Goal: Obtain resource: Obtain resource

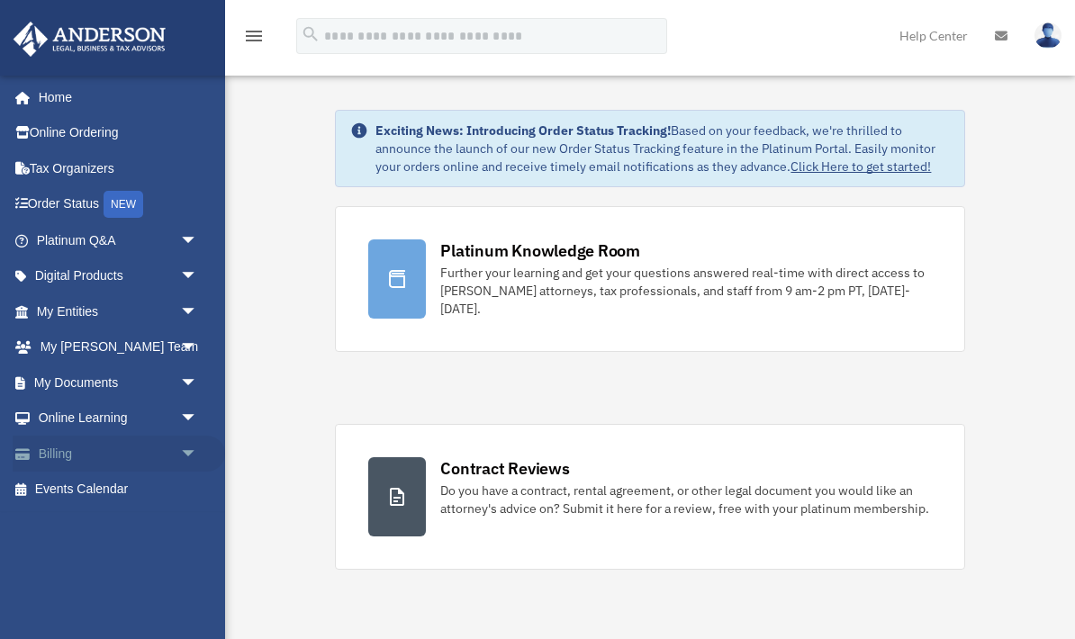
click at [83, 450] on link "Billing arrow_drop_down" at bounding box center [119, 454] width 212 height 36
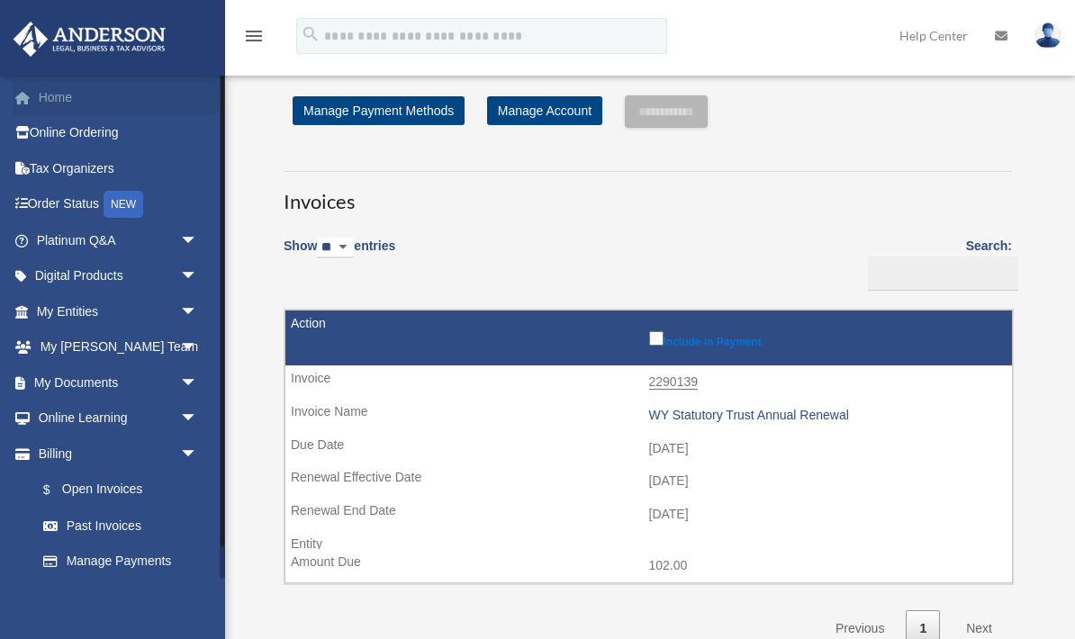
click at [61, 95] on link "Home" at bounding box center [119, 97] width 212 height 36
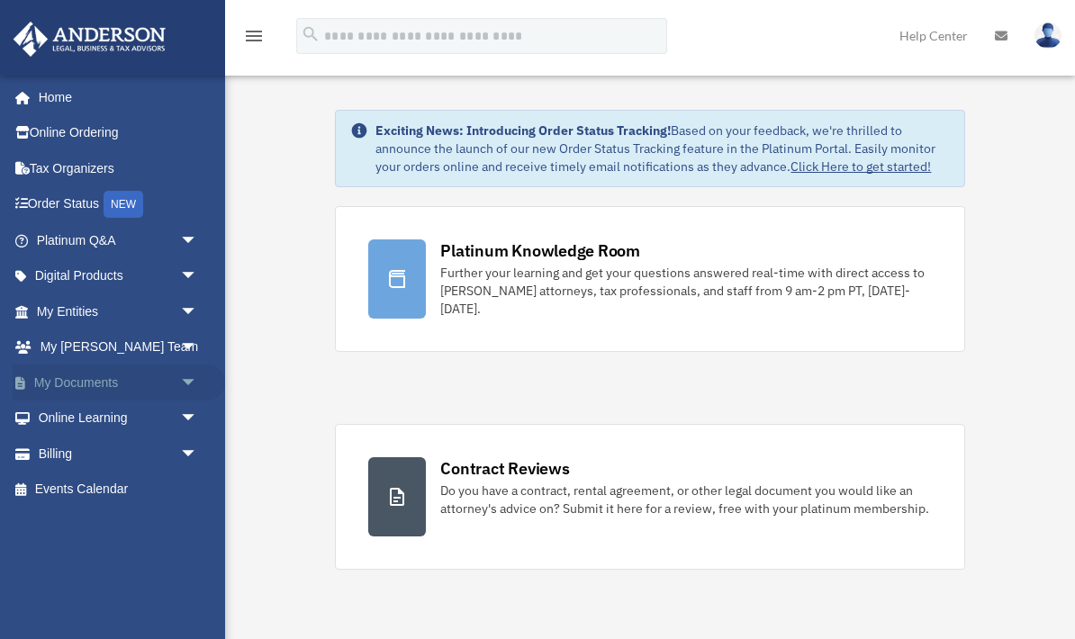
click at [189, 374] on span "arrow_drop_down" at bounding box center [198, 383] width 36 height 37
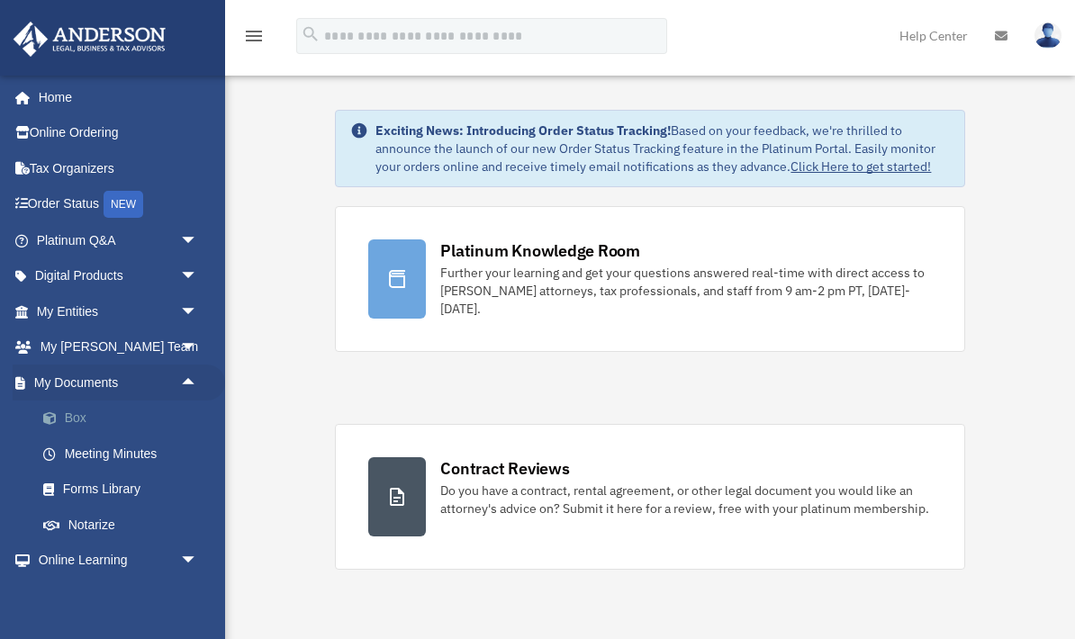
click at [84, 415] on link "Box" at bounding box center [125, 419] width 200 height 36
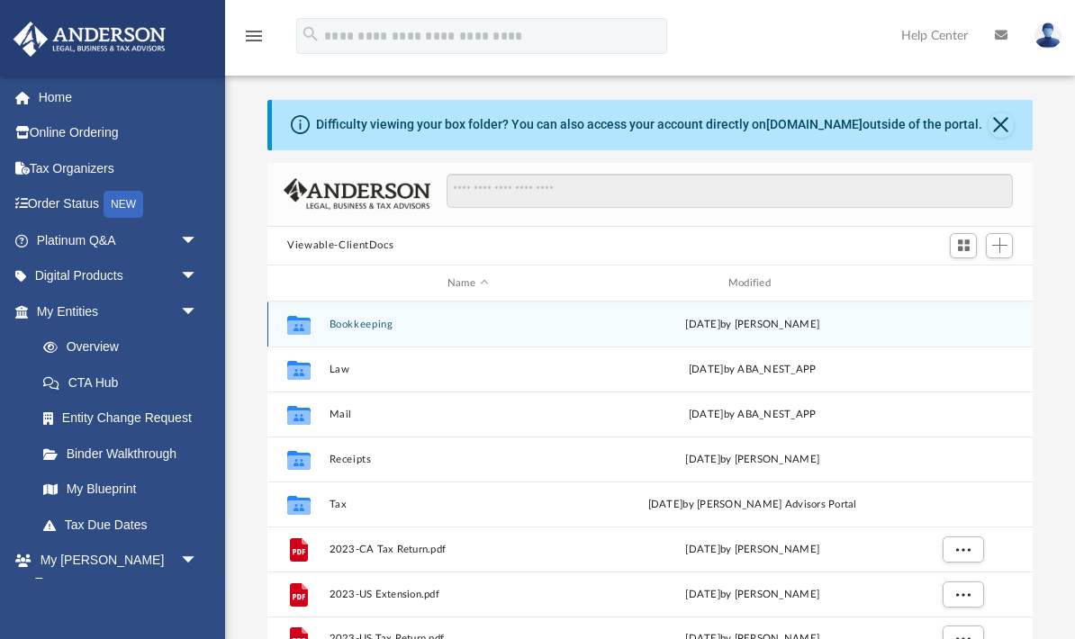
scroll to position [410, 764]
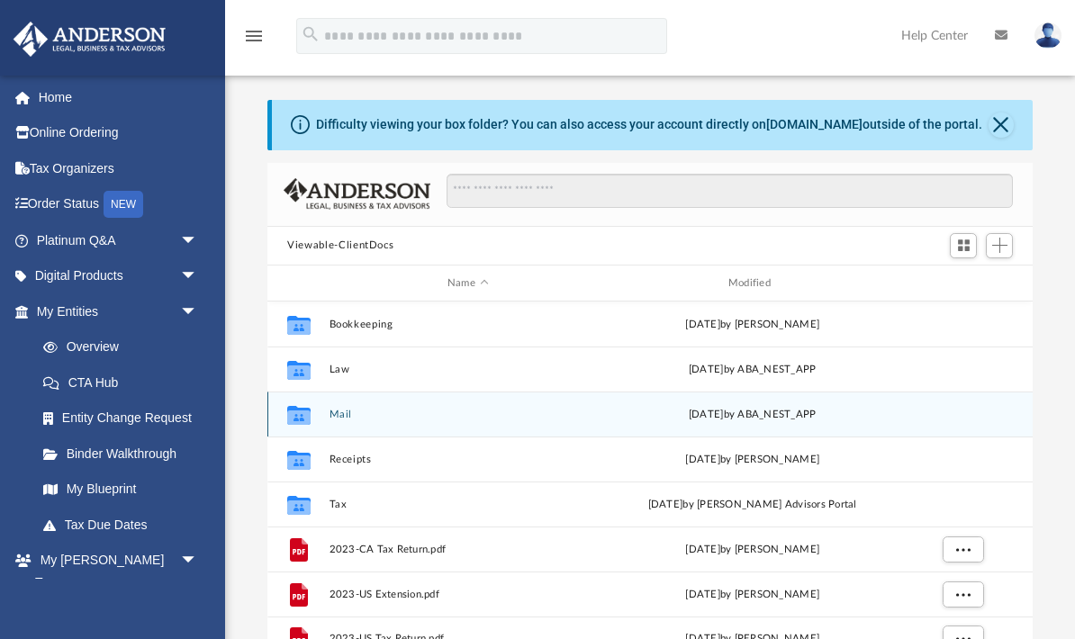
click at [304, 416] on icon "grid" at bounding box center [298, 417] width 23 height 14
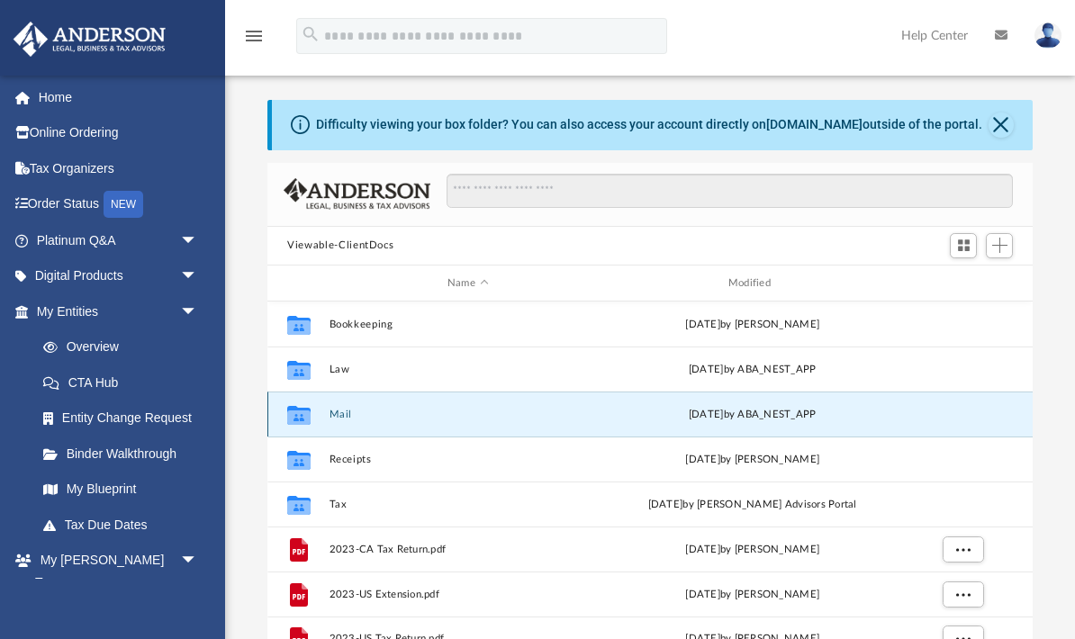
click at [799, 421] on div "Thu Aug 14 2025 by ABA_NEST_APP" at bounding box center [752, 415] width 277 height 16
click at [320, 407] on div "Collaborated Folder" at bounding box center [298, 415] width 45 height 29
click at [302, 415] on icon "grid" at bounding box center [298, 415] width 23 height 19
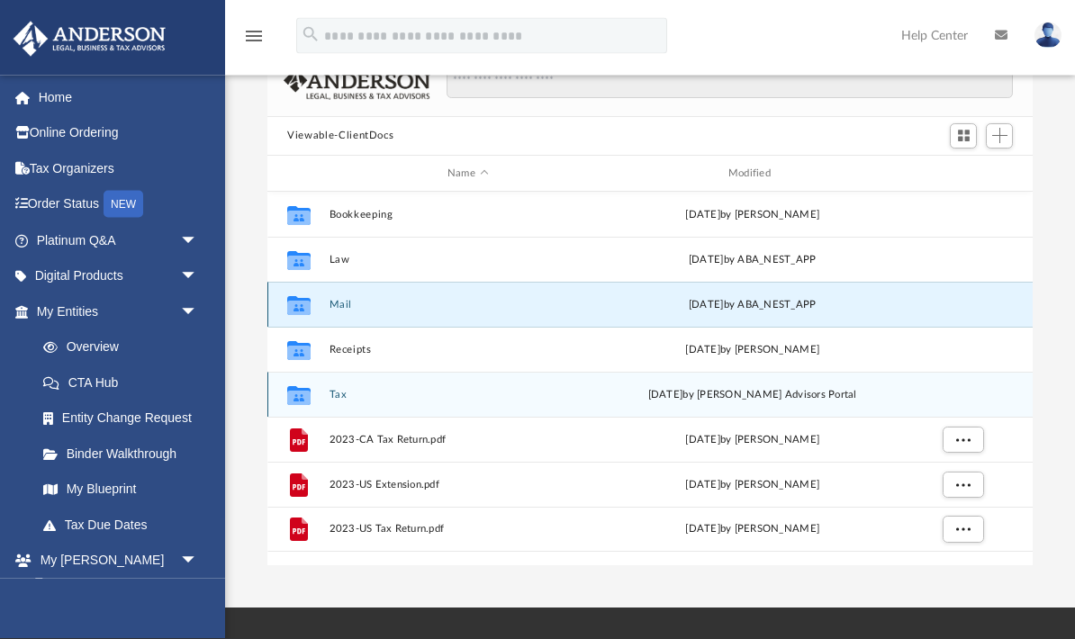
scroll to position [110, 0]
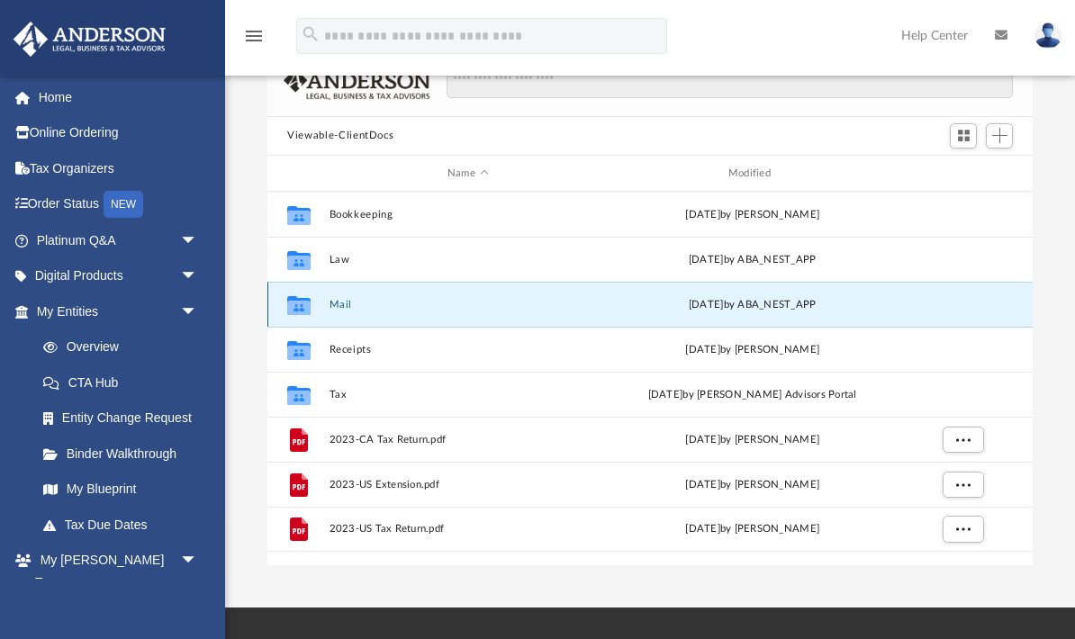
click at [311, 305] on icon "Collaborated Folder" at bounding box center [298, 305] width 29 height 29
click at [311, 298] on icon "Collaborated Folder" at bounding box center [298, 305] width 29 height 29
click at [318, 303] on div "Collaborated Folder" at bounding box center [298, 305] width 45 height 29
click at [816, 310] on div "Thu Aug 14 2025 by ABA_NEST_APP" at bounding box center [752, 305] width 277 height 16
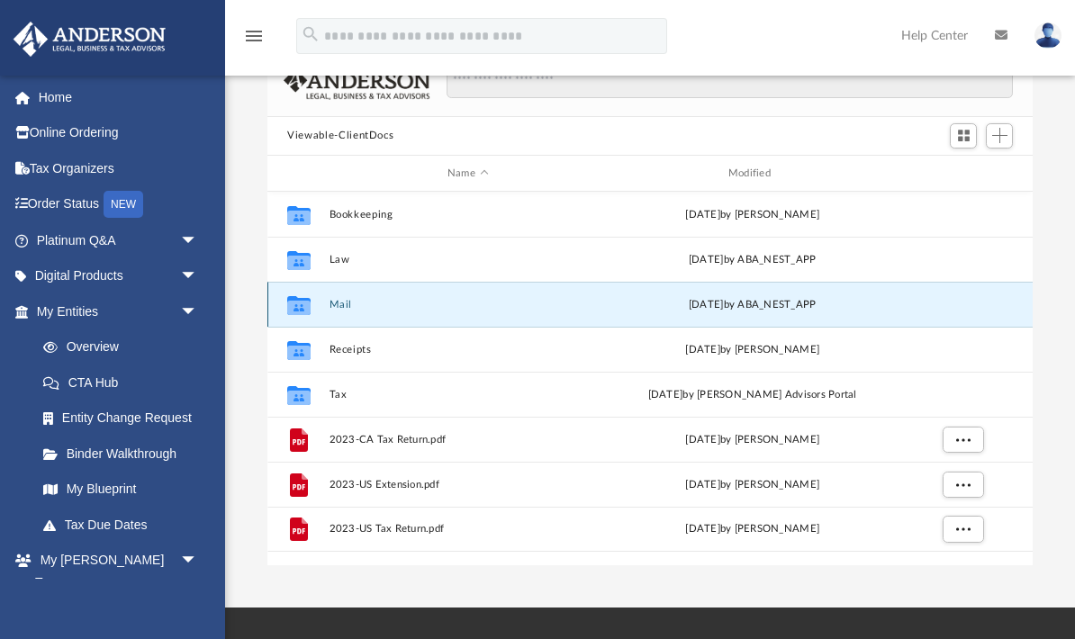
click at [295, 311] on icon "grid" at bounding box center [298, 308] width 23 height 14
click at [797, 311] on div "Thu Aug 14 2025 by ABA_NEST_APP" at bounding box center [752, 305] width 277 height 16
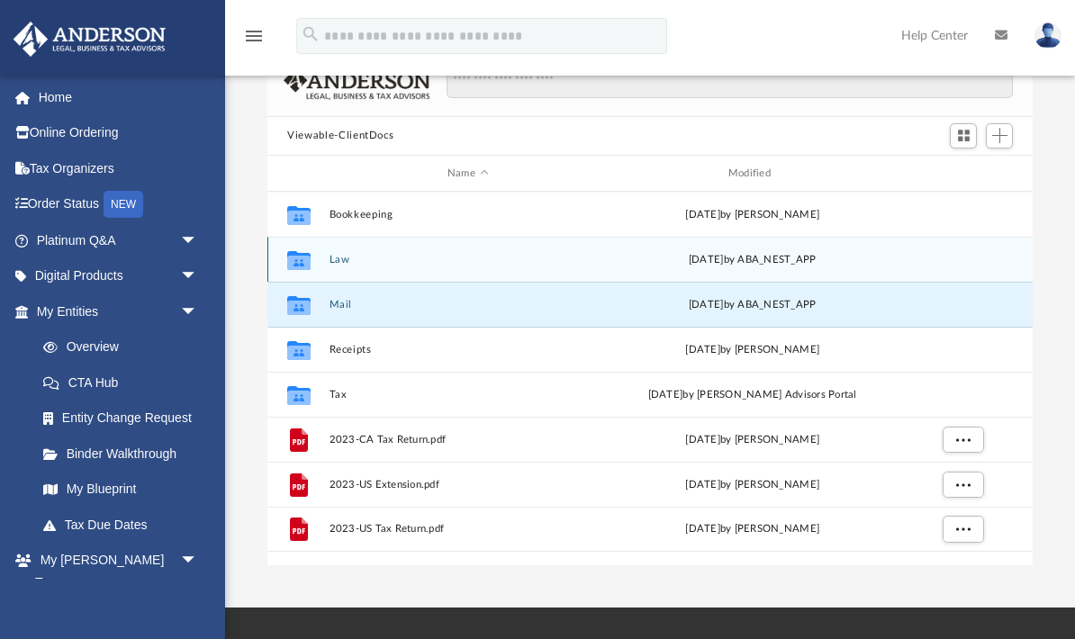
click at [300, 257] on icon "grid" at bounding box center [298, 263] width 23 height 14
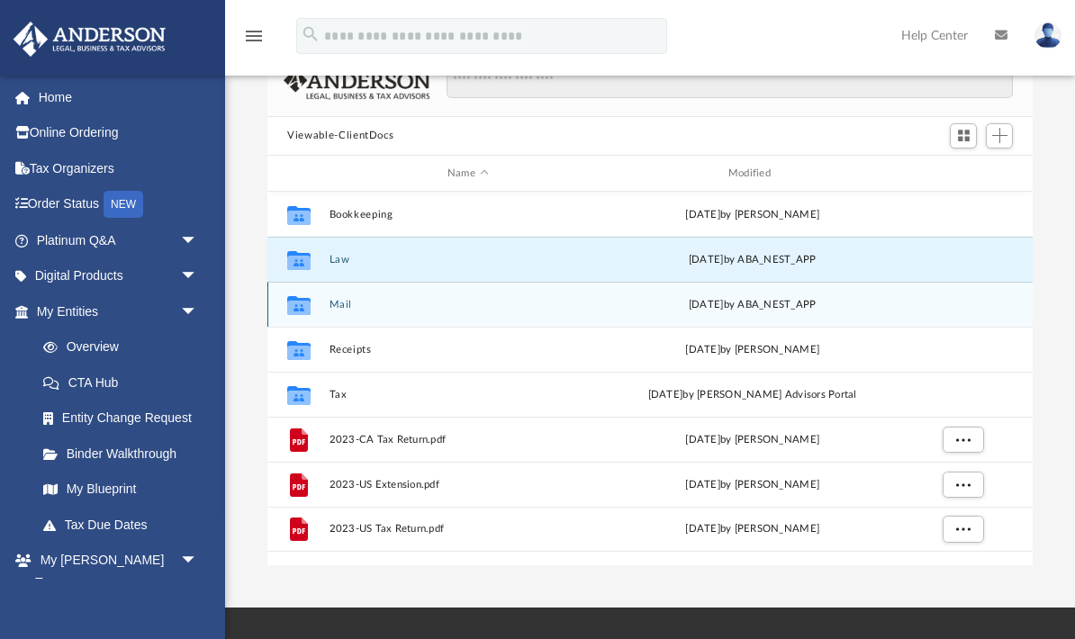
click at [302, 294] on icon "Collaborated Folder" at bounding box center [298, 305] width 29 height 29
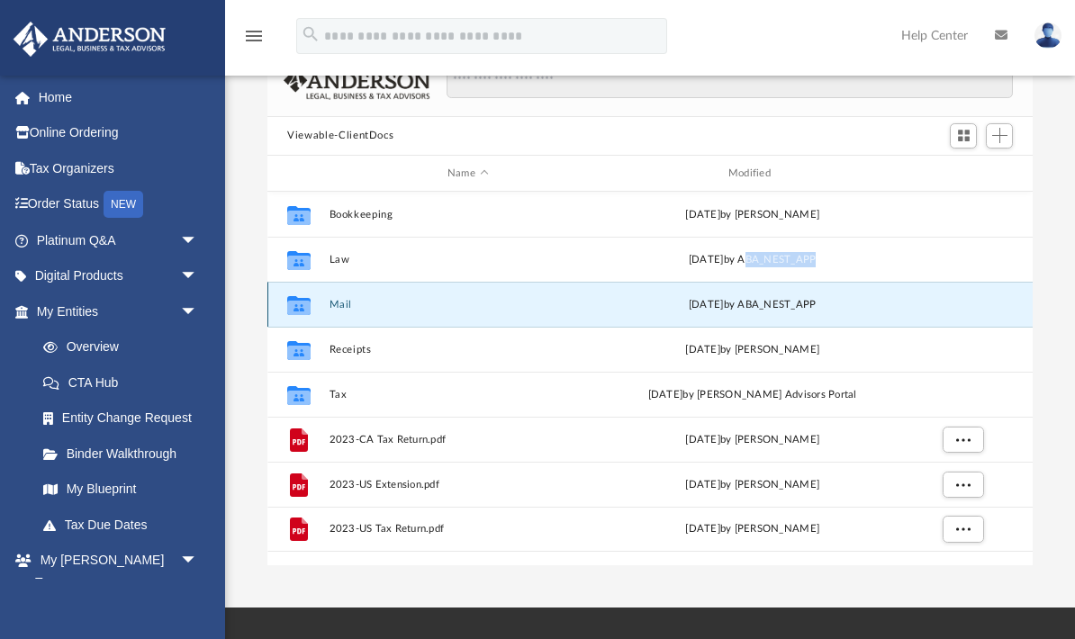
click at [302, 294] on icon "Collaborated Folder" at bounding box center [298, 305] width 29 height 29
click at [375, 318] on div "Collaborated Folder Mail Thu Aug 14 2025 by ABA_NEST_APP" at bounding box center [649, 304] width 765 height 45
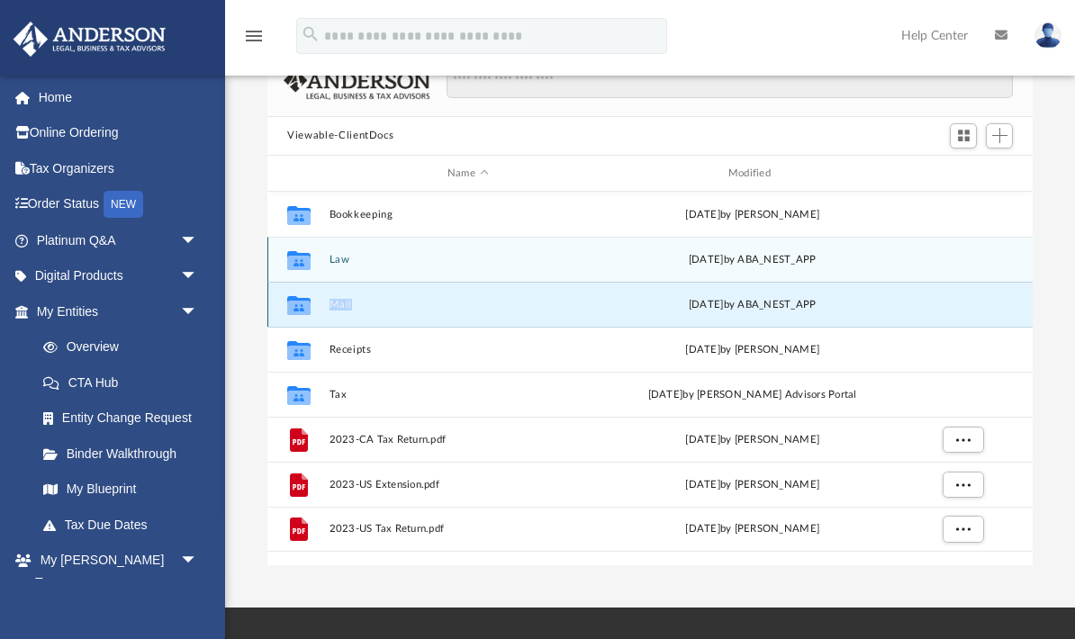
click at [702, 280] on div "Collaborated Folder Law Thu Jul 31 2025 by ABA_NEST_APP" at bounding box center [649, 259] width 765 height 45
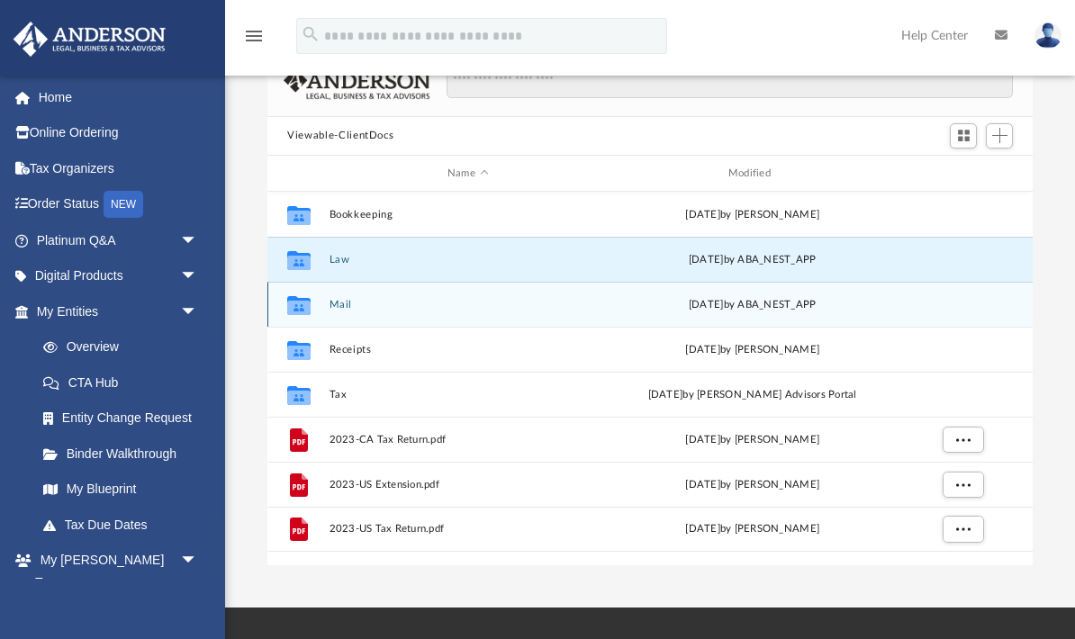
click at [713, 307] on div "Thu Aug 14 2025 by ABA_NEST_APP" at bounding box center [752, 305] width 277 height 16
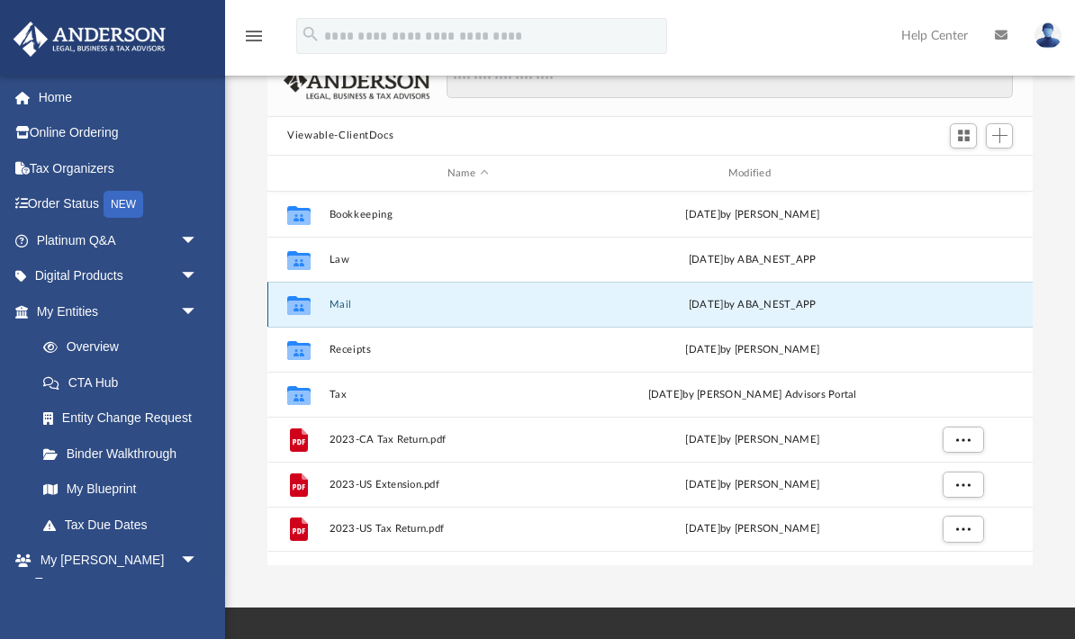
click at [301, 301] on icon "grid" at bounding box center [298, 308] width 23 height 14
click at [301, 300] on icon "grid" at bounding box center [298, 305] width 23 height 19
click at [297, 303] on icon "grid" at bounding box center [298, 308] width 23 height 14
click at [296, 303] on icon "grid" at bounding box center [298, 308] width 23 height 14
click at [771, 309] on div "Thu Aug 14 2025 by ABA_NEST_APP" at bounding box center [752, 305] width 277 height 16
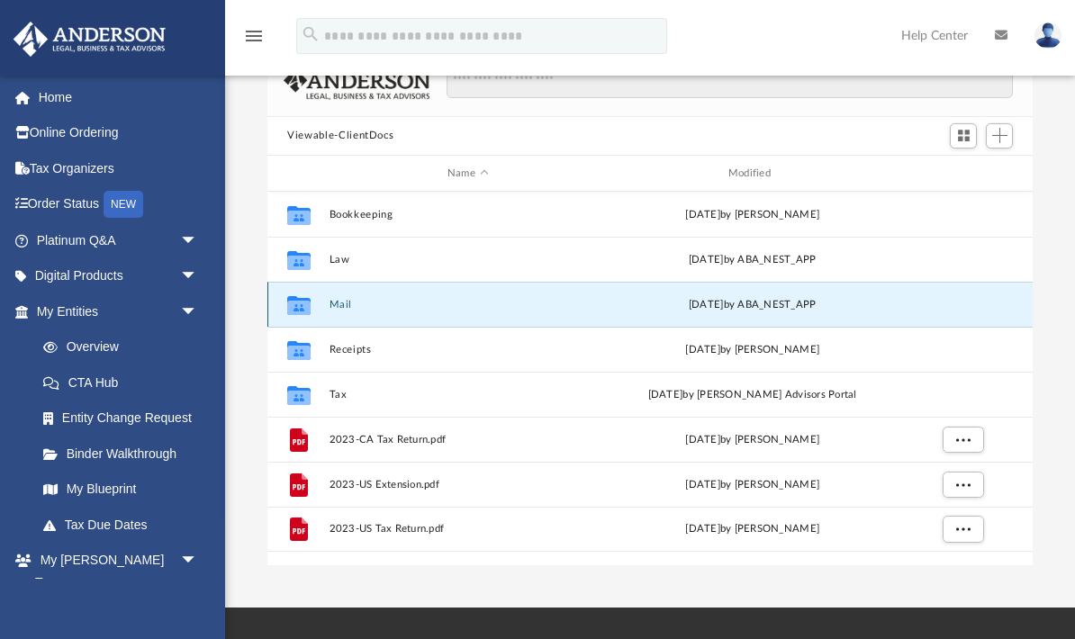
click at [777, 315] on div "Collaborated Folder Mail Thu Aug 14 2025 by ABA_NEST_APP" at bounding box center [649, 304] width 765 height 45
click at [795, 298] on div "Thu Aug 14 2025 by ABA_NEST_APP" at bounding box center [752, 305] width 277 height 16
click at [309, 306] on icon "grid" at bounding box center [298, 308] width 23 height 14
click at [309, 305] on icon "grid" at bounding box center [298, 308] width 23 height 14
click at [759, 299] on div "Thu Aug 14 2025 by ABA_NEST_APP" at bounding box center [752, 305] width 277 height 16
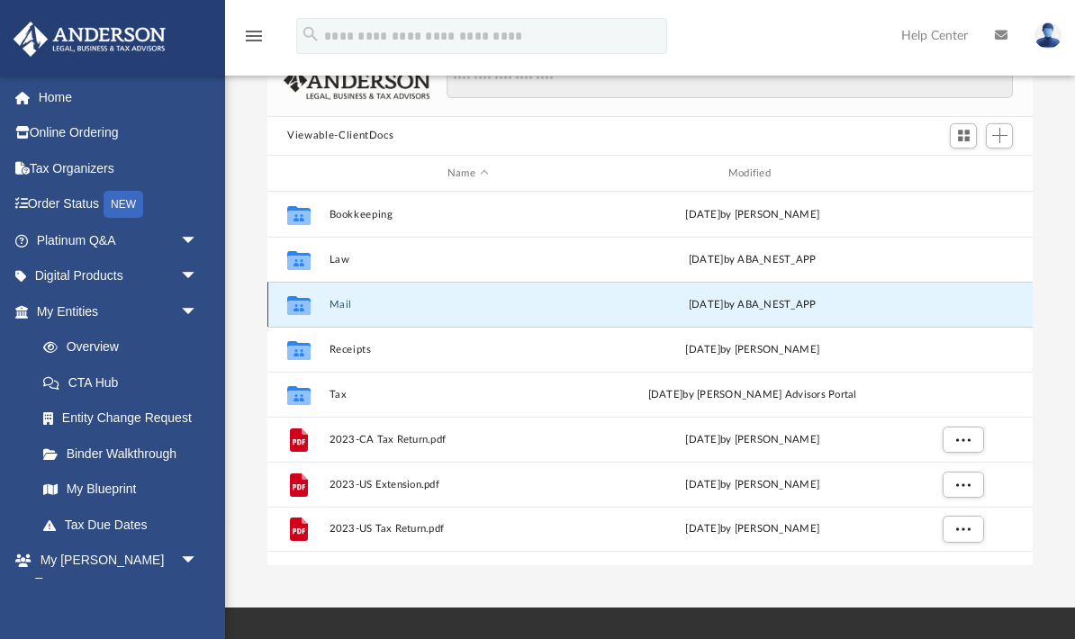
click at [298, 306] on icon "grid" at bounding box center [298, 308] width 23 height 14
click at [297, 306] on icon "grid" at bounding box center [298, 308] width 23 height 14
click at [816, 305] on div "Thu Aug 14 2025 by ABA_NEST_APP" at bounding box center [752, 305] width 277 height 16
click at [816, 304] on div "Thu Aug 14 2025 by ABA_NEST_APP" at bounding box center [752, 305] width 277 height 16
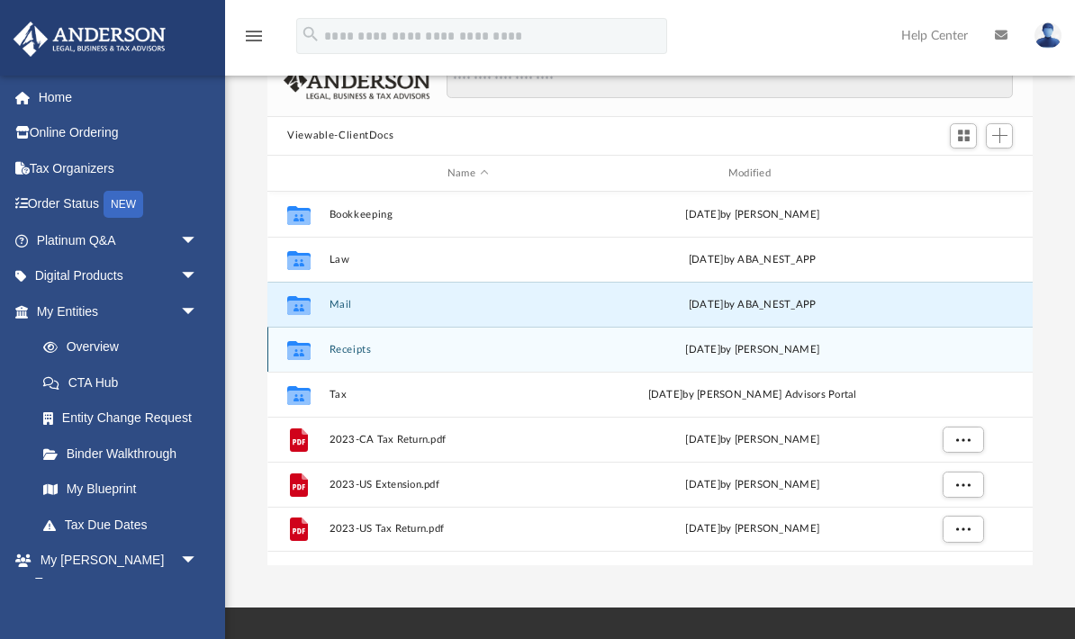
click at [807, 349] on div "Thu Jul 17 2025 by Cora Melot" at bounding box center [752, 350] width 277 height 16
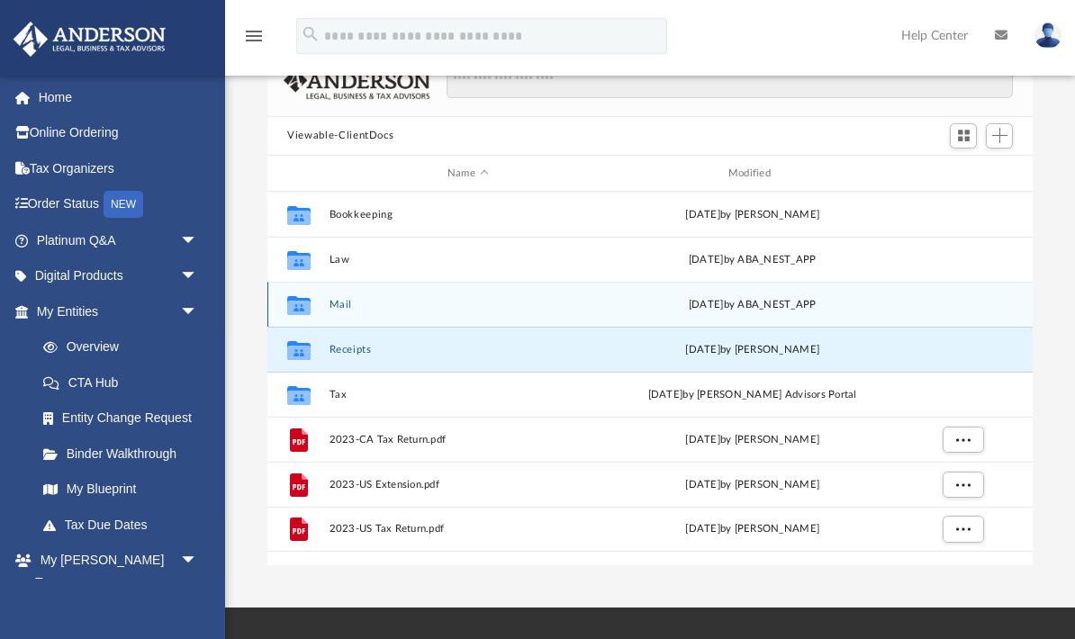
click at [823, 306] on div "Thu Aug 14 2025 by ABA_NEST_APP" at bounding box center [752, 305] width 277 height 16
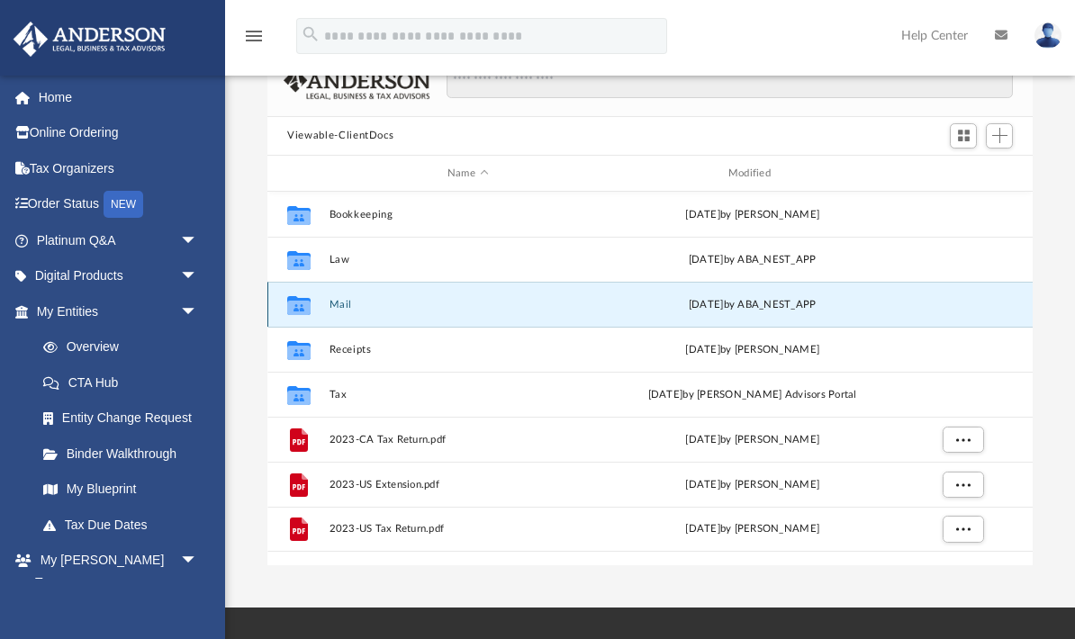
click at [817, 308] on div "Thu Aug 14 2025 by ABA_NEST_APP" at bounding box center [752, 305] width 277 height 16
click at [805, 310] on div "Thu Aug 14 2025 by ABA_NEST_APP" at bounding box center [752, 305] width 277 height 16
click at [806, 311] on div "Thu Aug 14 2025 by ABA_NEST_APP" at bounding box center [752, 305] width 277 height 16
click at [793, 306] on div "Thu Aug 14 2025 by ABA_NEST_APP" at bounding box center [752, 305] width 277 height 16
click at [302, 299] on icon "grid" at bounding box center [298, 305] width 23 height 19
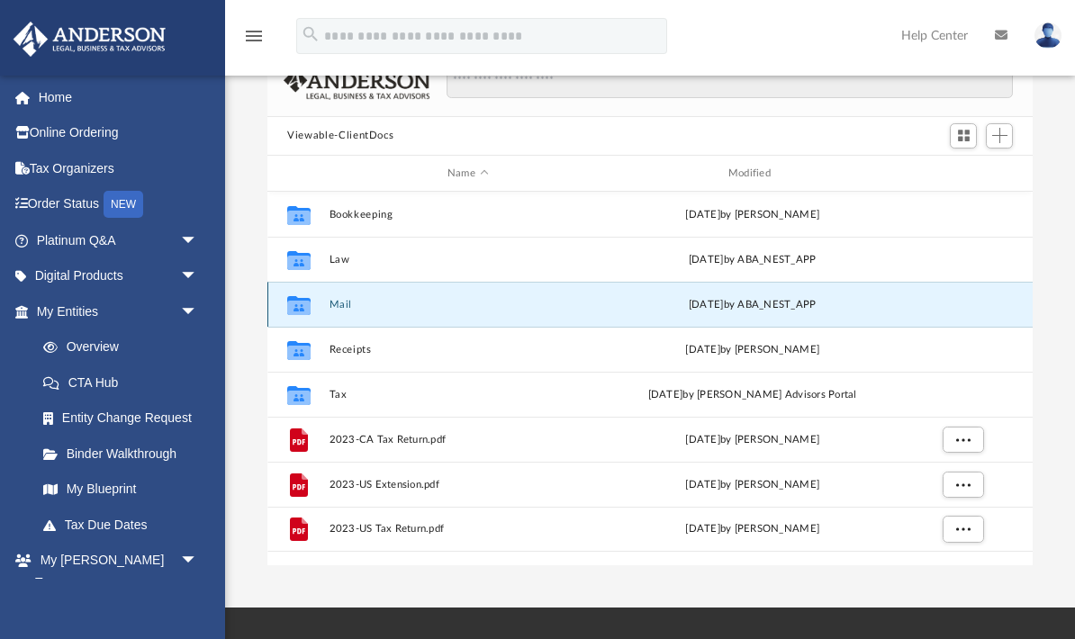
click at [303, 304] on icon "grid" at bounding box center [298, 308] width 23 height 14
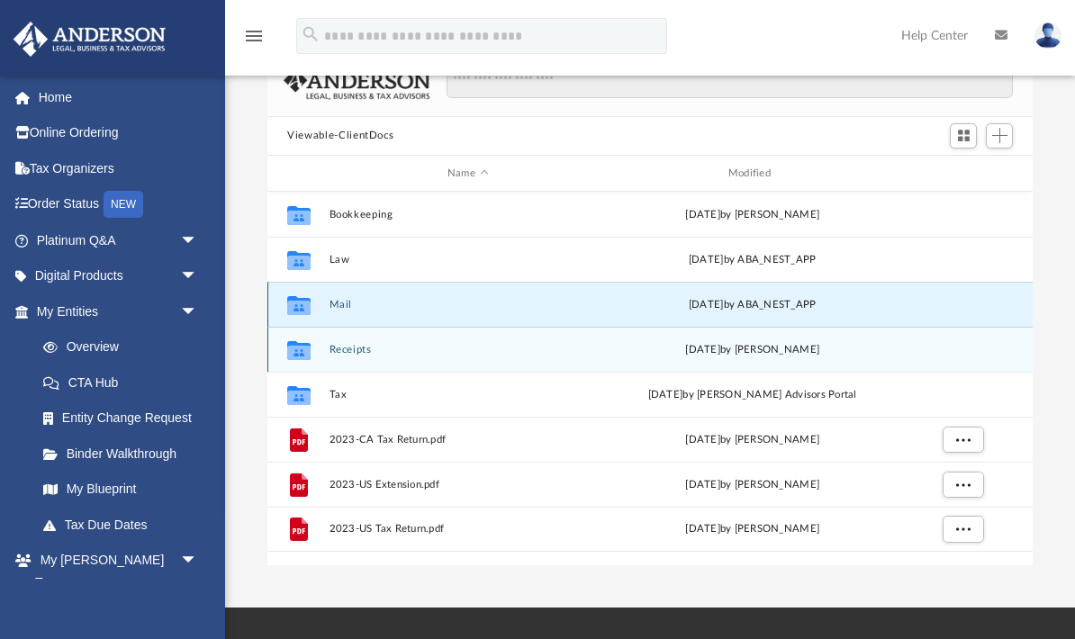
scroll to position [0, 0]
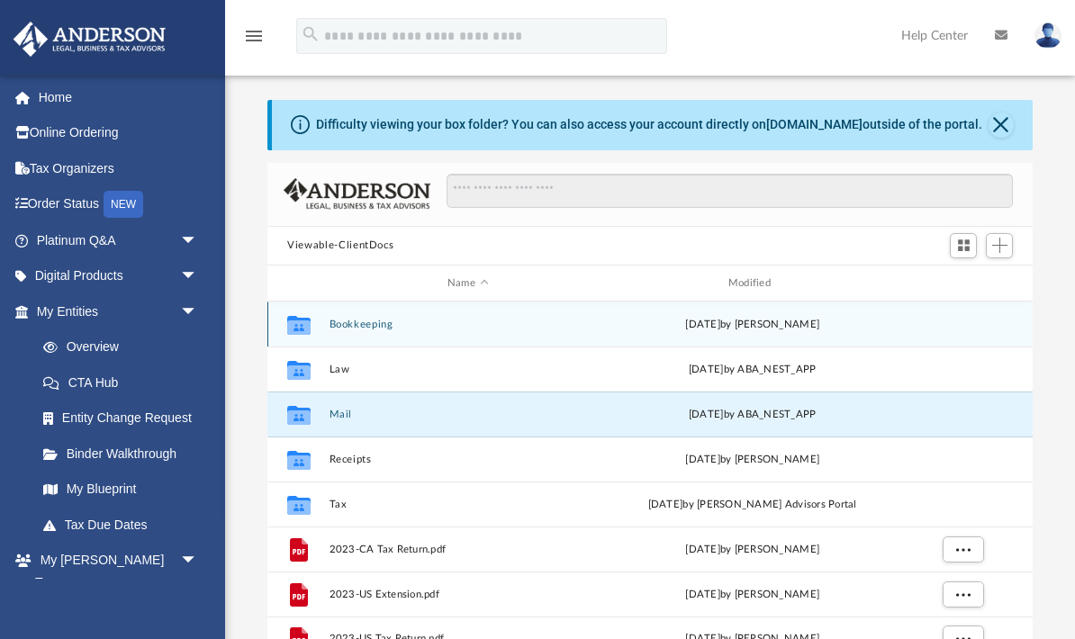
click at [359, 316] on div "Collaborated Folder Bookkeeping Mon Sep 30 2024 by Vito Russo" at bounding box center [649, 324] width 765 height 45
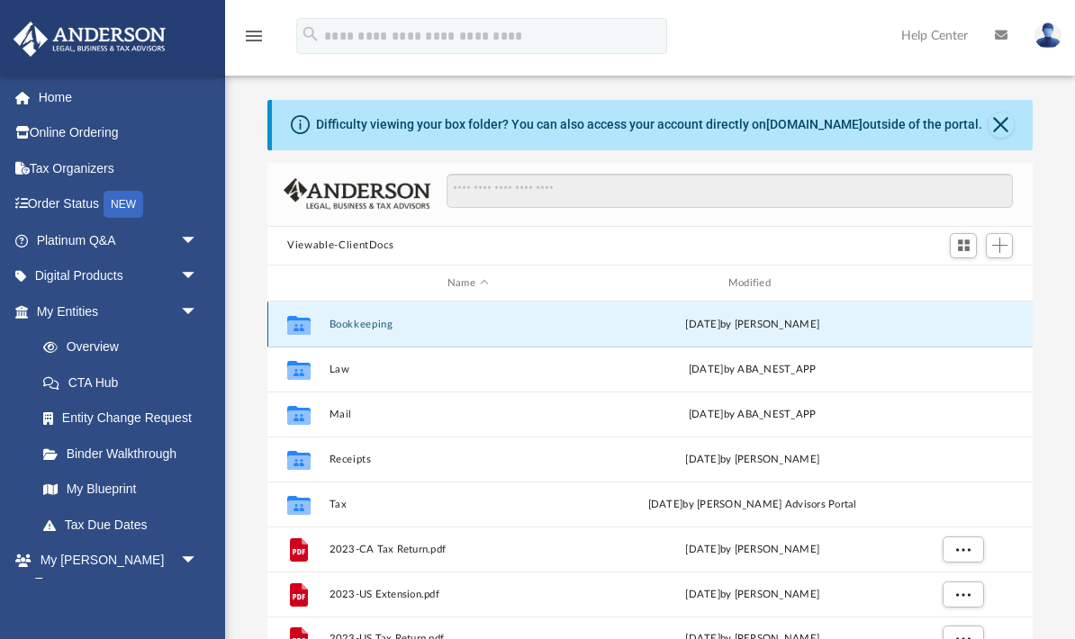
click at [360, 316] on div "Collaborated Folder Bookkeeping Mon Sep 30 2024 by Vito Russo" at bounding box center [649, 324] width 765 height 45
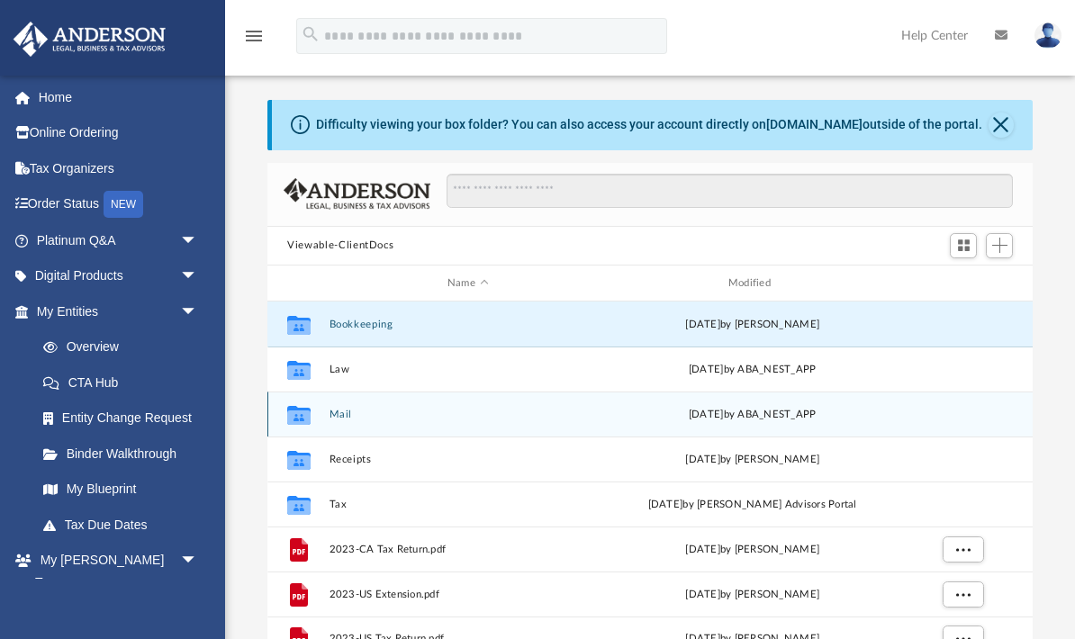
click at [355, 420] on div "Collaborated Folder Mail Thu Aug 14 2025 by ABA_NEST_APP" at bounding box center [649, 414] width 765 height 45
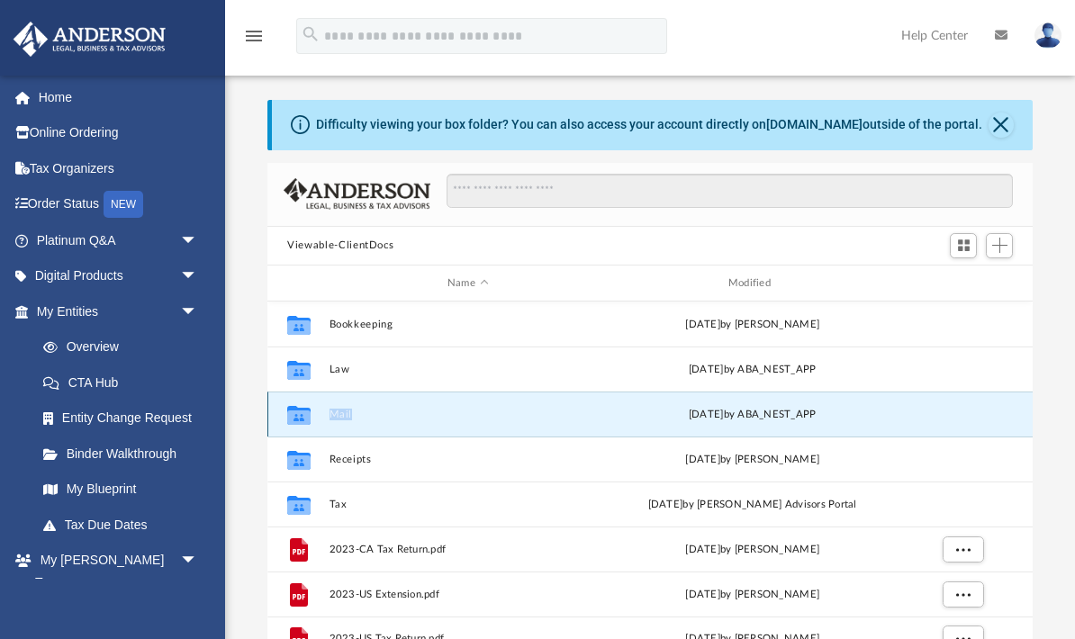
click at [355, 420] on div "Collaborated Folder Mail Thu Aug 14 2025 by ABA_NEST_APP" at bounding box center [649, 414] width 765 height 45
click at [1005, 126] on button "Close" at bounding box center [1000, 125] width 25 height 25
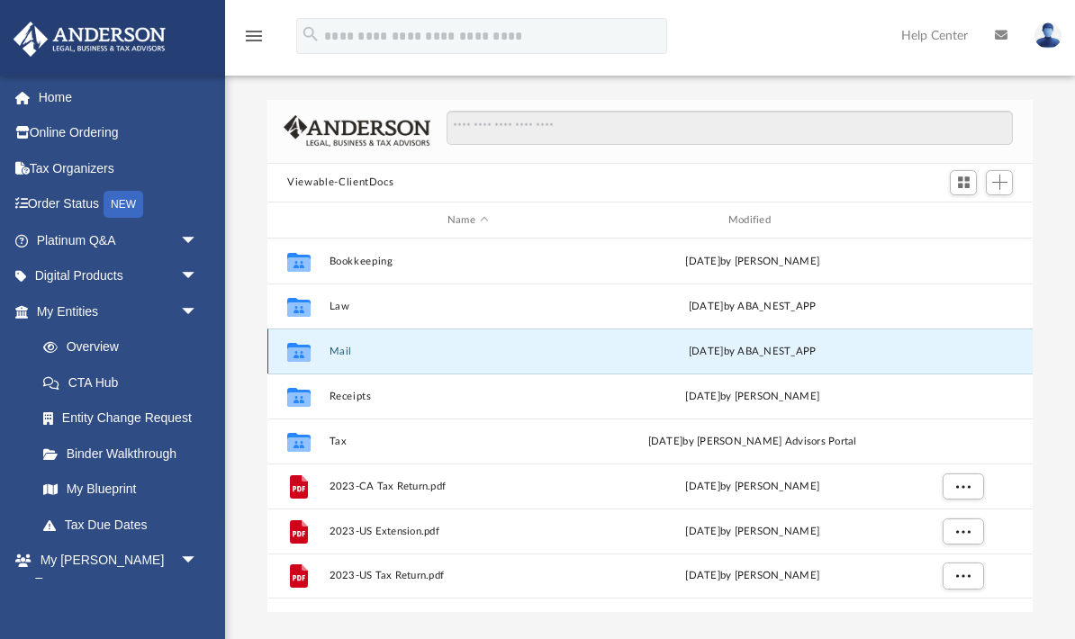
click at [303, 345] on icon "grid" at bounding box center [298, 352] width 23 height 19
click at [801, 358] on div "Thu Aug 14 2025 by ABA_NEST_APP" at bounding box center [752, 352] width 277 height 16
click at [804, 360] on div "Collaborated Folder Mail Thu Aug 14 2025 by ABA_NEST_APP" at bounding box center [649, 351] width 765 height 45
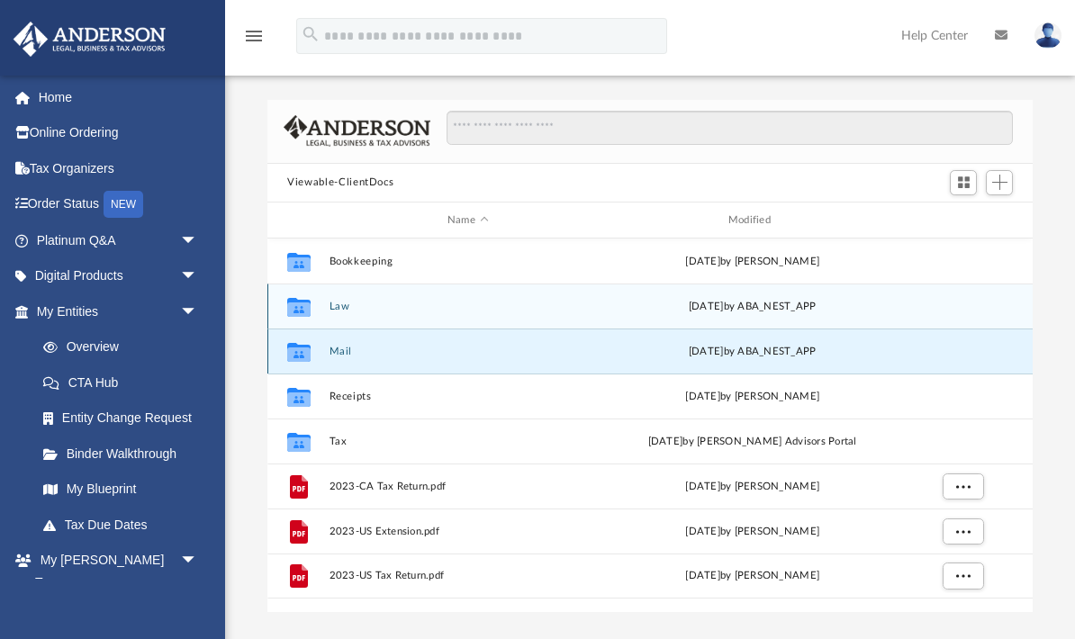
scroll to position [30, 0]
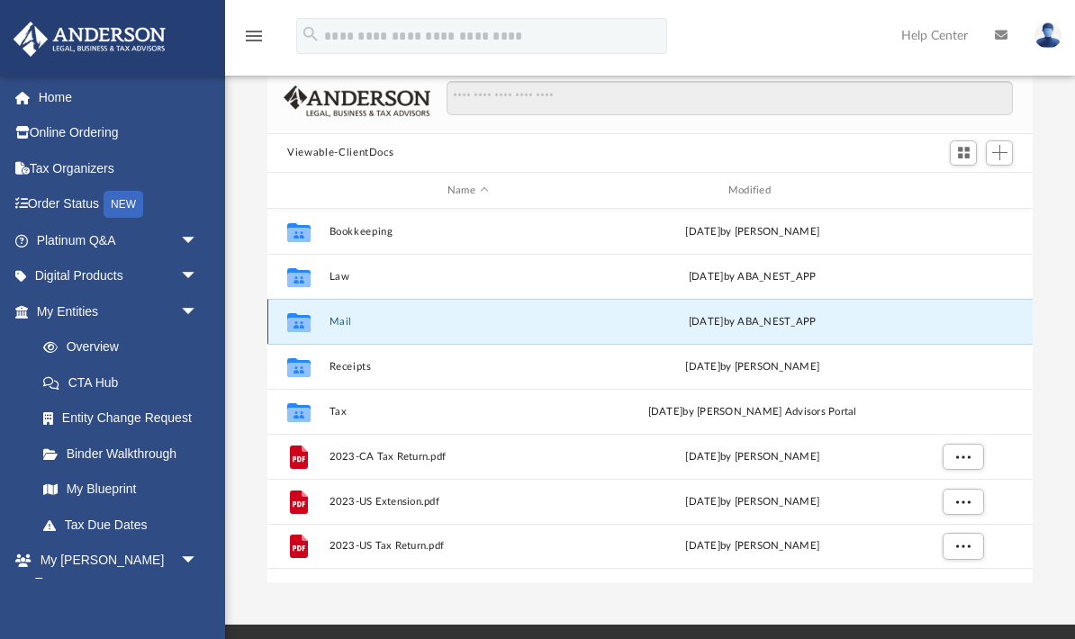
click at [305, 323] on icon "grid" at bounding box center [298, 325] width 23 height 14
click at [361, 326] on button "Mail" at bounding box center [467, 322] width 277 height 12
click at [776, 320] on div "Thu Aug 14 2025 by ABA_NEST_APP" at bounding box center [752, 322] width 277 height 16
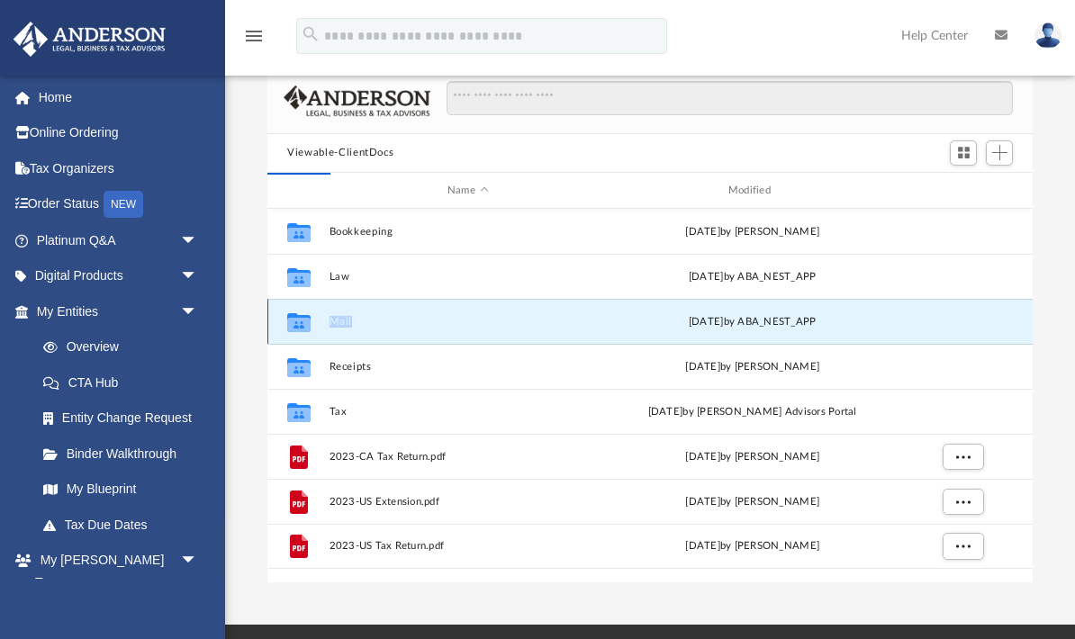
click at [771, 322] on div "Thu Aug 14 2025 by ABA_NEST_APP" at bounding box center [752, 322] width 277 height 16
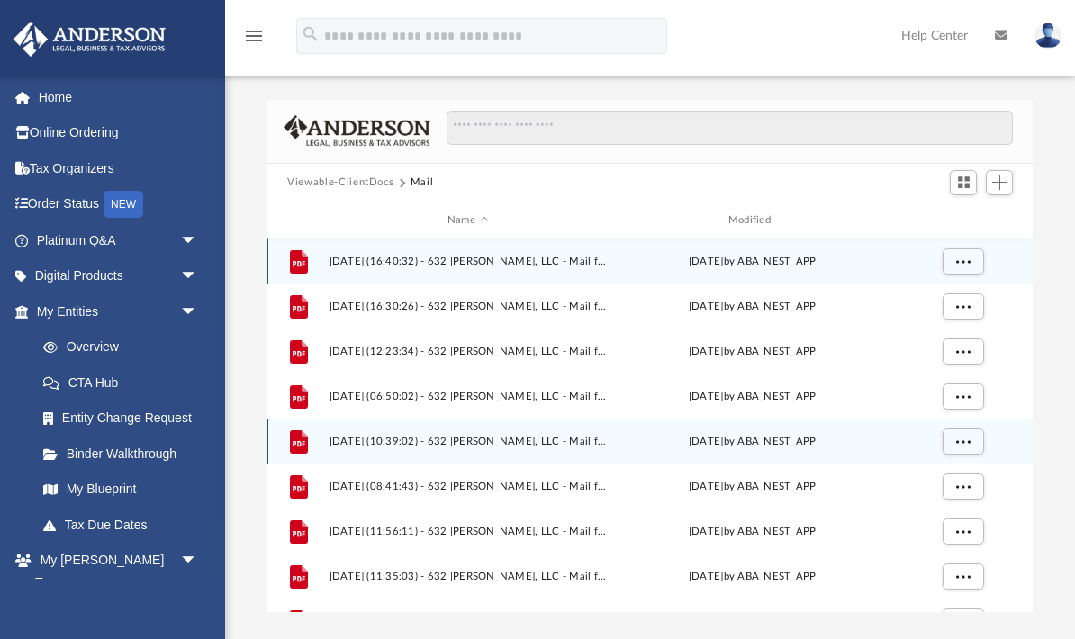
scroll to position [0, 0]
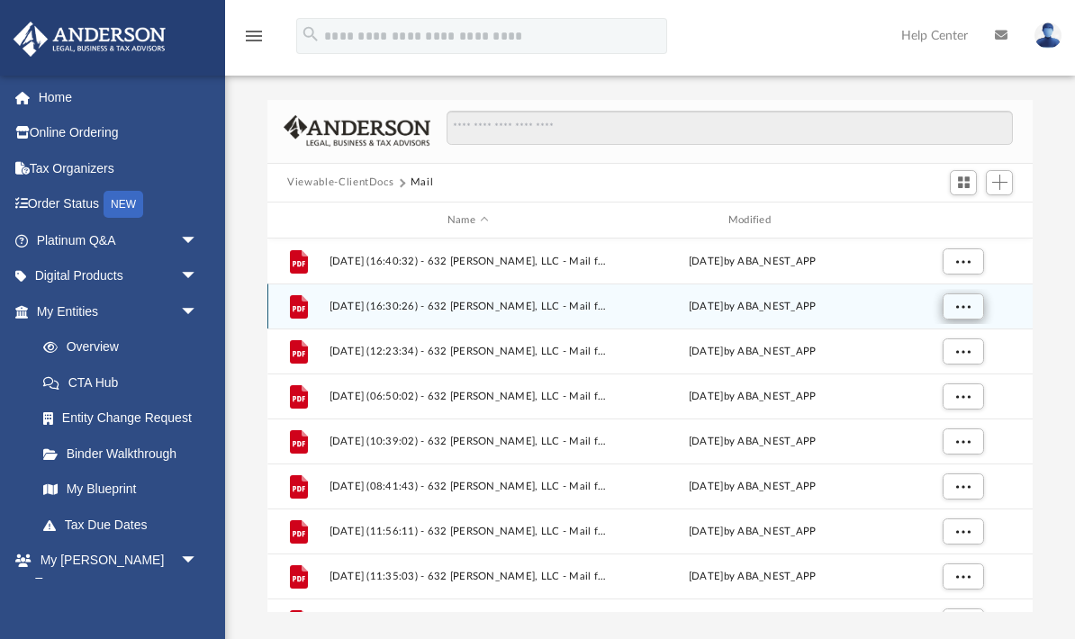
click at [969, 309] on span "More options" at bounding box center [963, 307] width 14 height 10
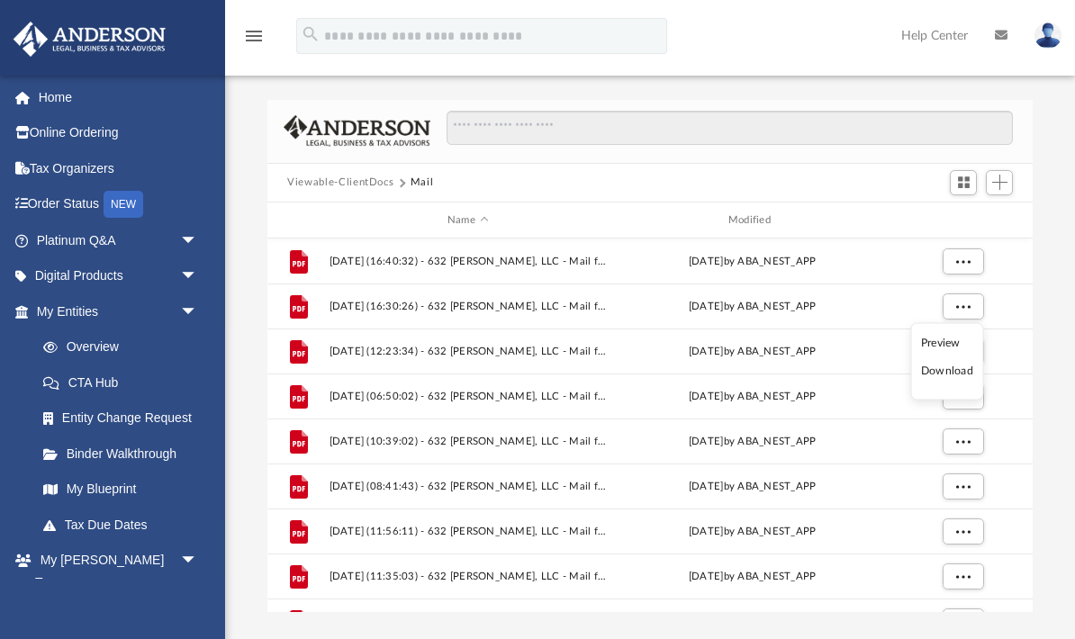
click at [959, 345] on li "Preview" at bounding box center [947, 342] width 52 height 19
